Goal: Find specific page/section: Find specific page/section

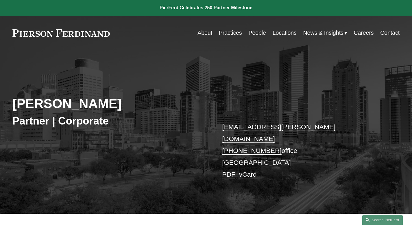
scroll to position [286, 0]
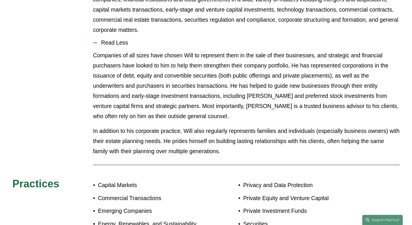
click at [240, 64] on p "Companies of all sizes have chosen Will to represent them in the sale of their …" at bounding box center [246, 85] width 306 height 71
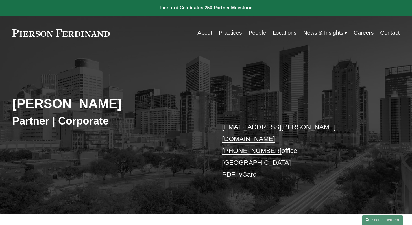
click at [253, 65] on div "Will Stafford Partner | Corporate will.stafford@pierferd.com +1.832.460.8143 of…" at bounding box center [206, 137] width 412 height 151
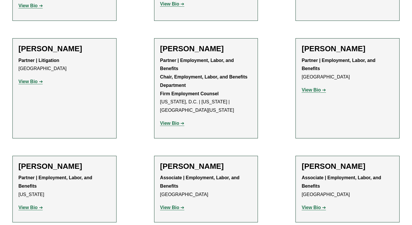
scroll to position [908, 0]
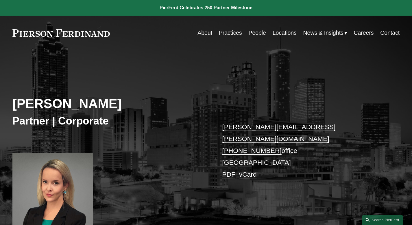
scroll to position [264, 0]
